Goal: Task Accomplishment & Management: Manage account settings

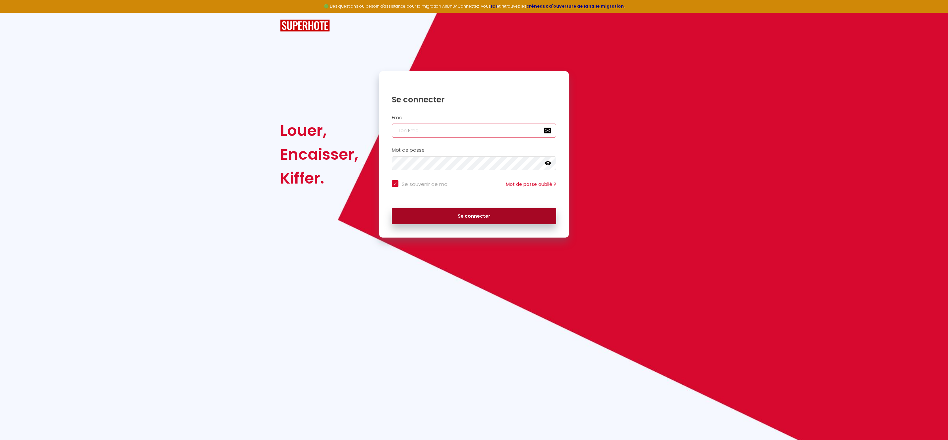
type input "[EMAIL_ADDRESS][DOMAIN_NAME]"
click at [483, 218] on button "Se connecter" at bounding box center [474, 216] width 164 height 17
checkbox input "true"
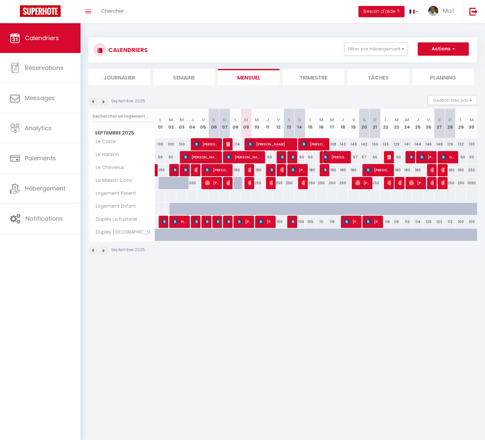
click at [340, 155] on span "[PERSON_NAME]" at bounding box center [335, 157] width 25 height 13
select select "OK"
select select "KO"
select select "0"
select select "1"
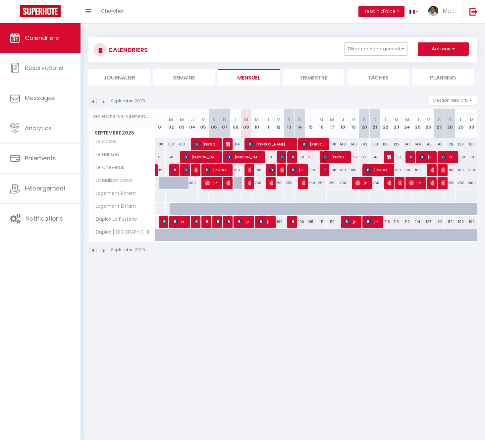
select select "1"
select select
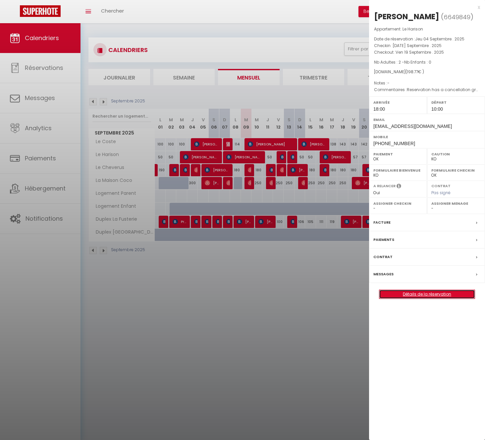
click at [430, 294] on link "Détails de la réservation" at bounding box center [427, 294] width 95 height 9
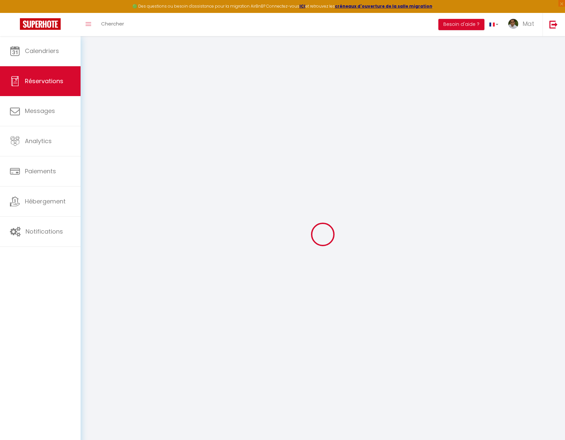
type input "Victoria"
type input "[PERSON_NAME]"
type input "[EMAIL_ADDRESS][DOMAIN_NAME]"
type input "[PHONE_NUMBER]"
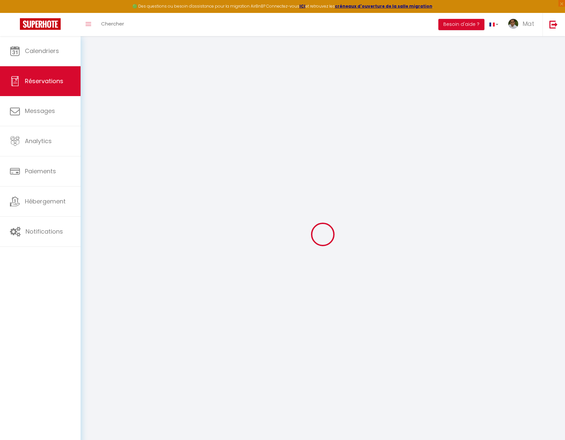
type input "34616545076"
type input "."
select select "ES"
type input "32.03"
select select "50477"
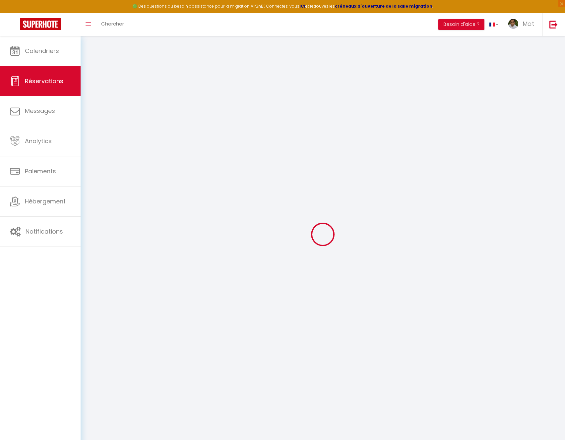
select select "1"
select select
type input "2"
select select "12"
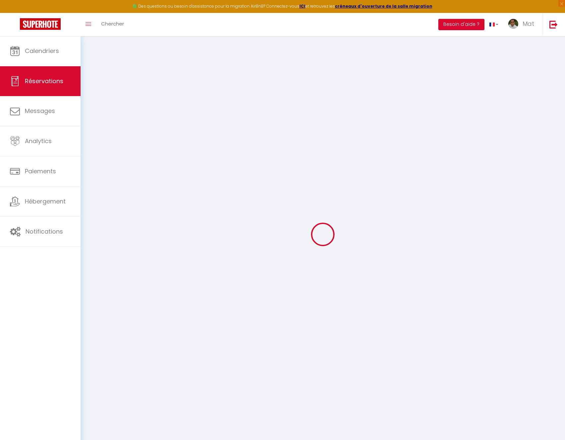
select select
type input "158.4"
checkbox input "false"
type input "0"
select select "2"
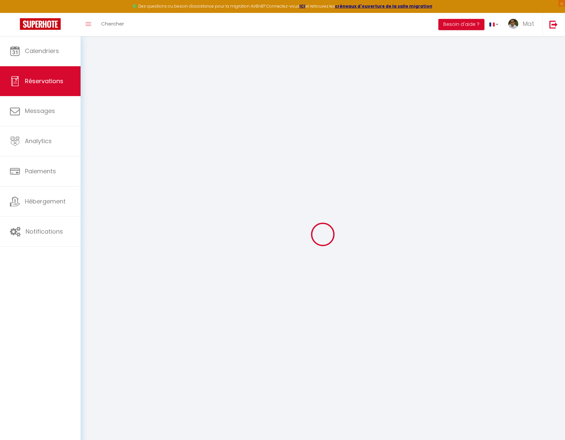
type input "0"
select select
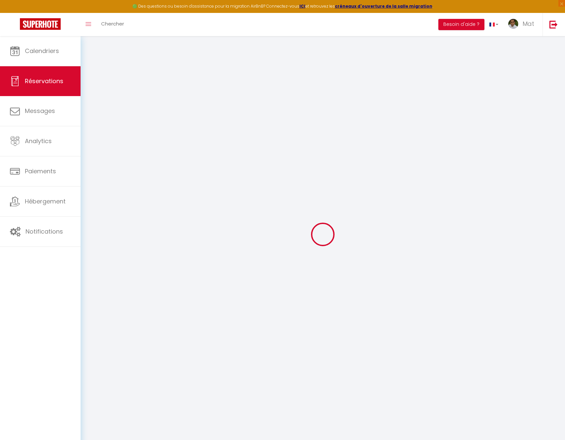
select select "14"
checkbox input "false"
select select
checkbox input "false"
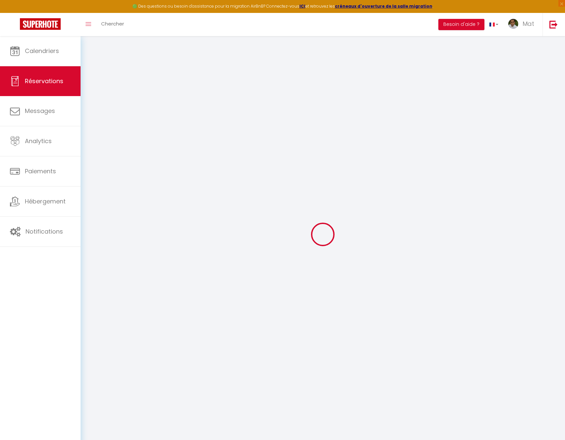
select select
checkbox input "false"
type textarea "Reservation has a cancellation grace period. Do not charge if cancelled before …"
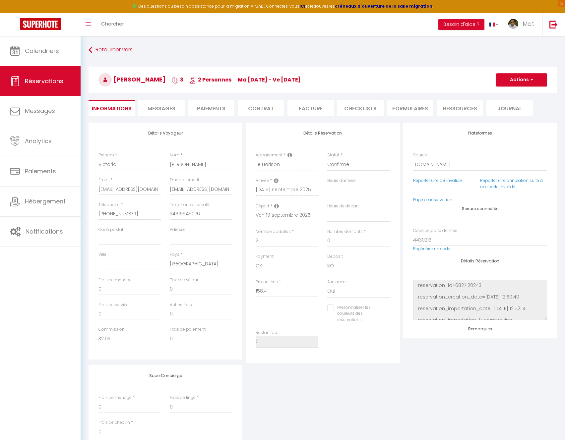
type input "30"
type input "10.37"
select select
checkbox input "false"
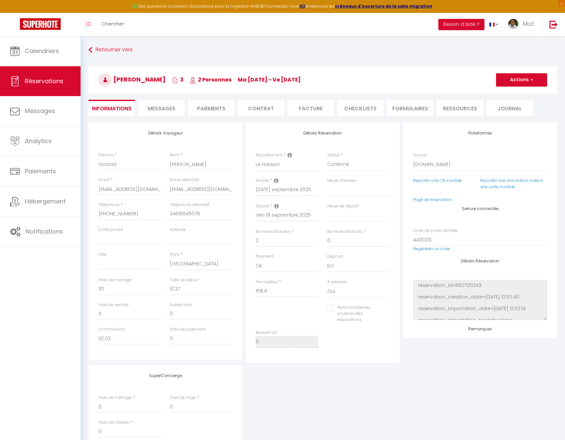
select select "18:00"
select select "10:00"
click at [221, 108] on li "Paiements" at bounding box center [211, 108] width 46 height 16
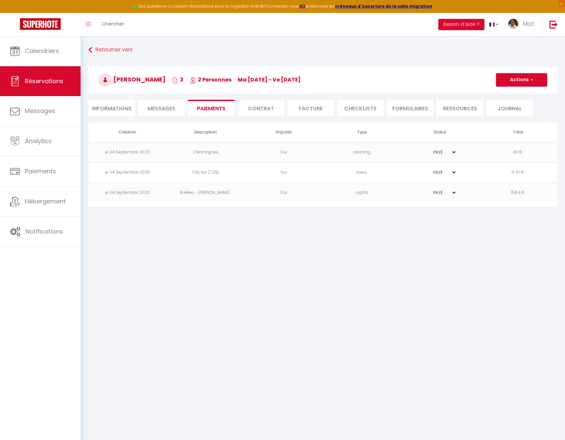
click at [529, 79] on span "button" at bounding box center [531, 80] width 4 height 6
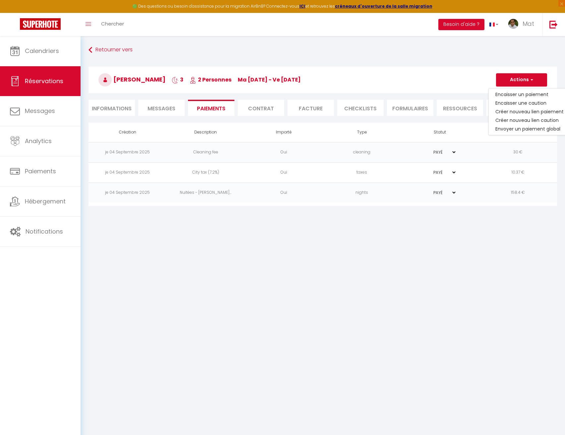
click at [416, 269] on body "🟢 Des questions ou besoin d'assistance pour la migration AirBnB? Connectez-vous…" at bounding box center [282, 253] width 565 height 435
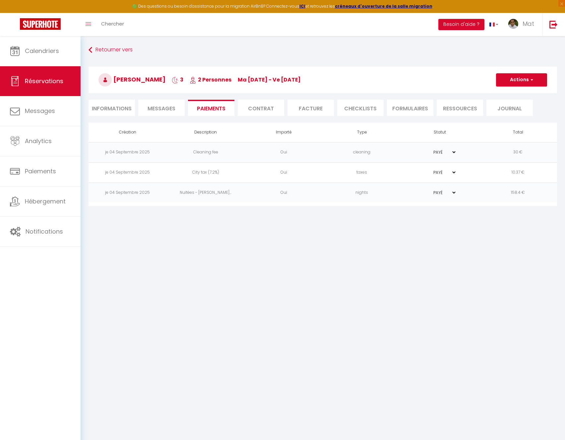
click at [161, 110] on span "Messages" at bounding box center [162, 109] width 28 height 8
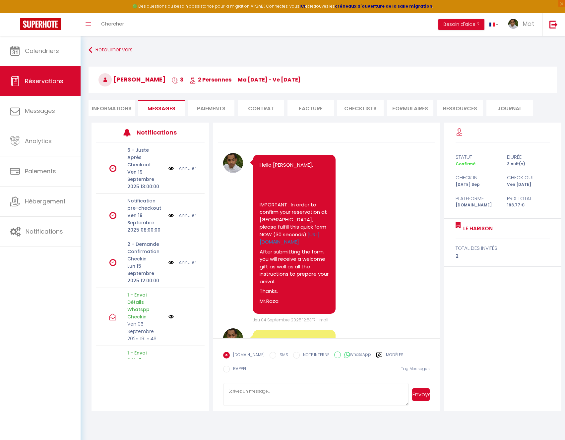
click at [108, 109] on li "Informations" at bounding box center [112, 108] width 46 height 16
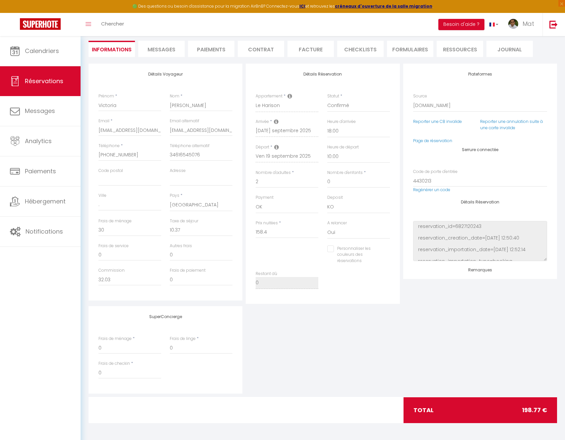
scroll to position [55, 0]
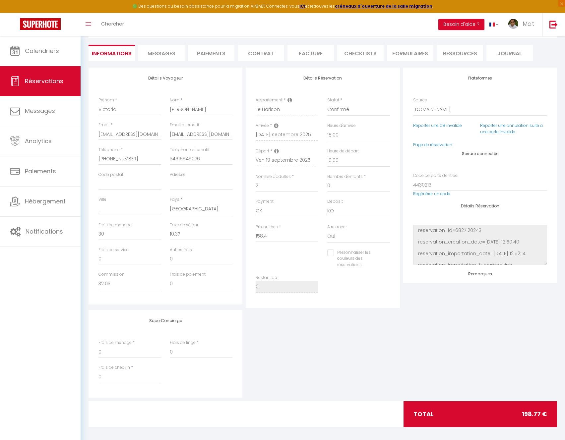
click at [360, 329] on div "SuperConcierge Frais de ménage * 0 Frais de linge * 0 Frais de checkin * 0" at bounding box center [323, 354] width 472 height 88
click at [460, 336] on div "SuperConcierge Frais de ménage * 0 Frais de linge * 0 Frais de checkin * 0" at bounding box center [323, 354] width 472 height 88
checkbox input "false"
click at [549, 28] on img at bounding box center [553, 24] width 8 height 8
